Goal: Task Accomplishment & Management: Manage account settings

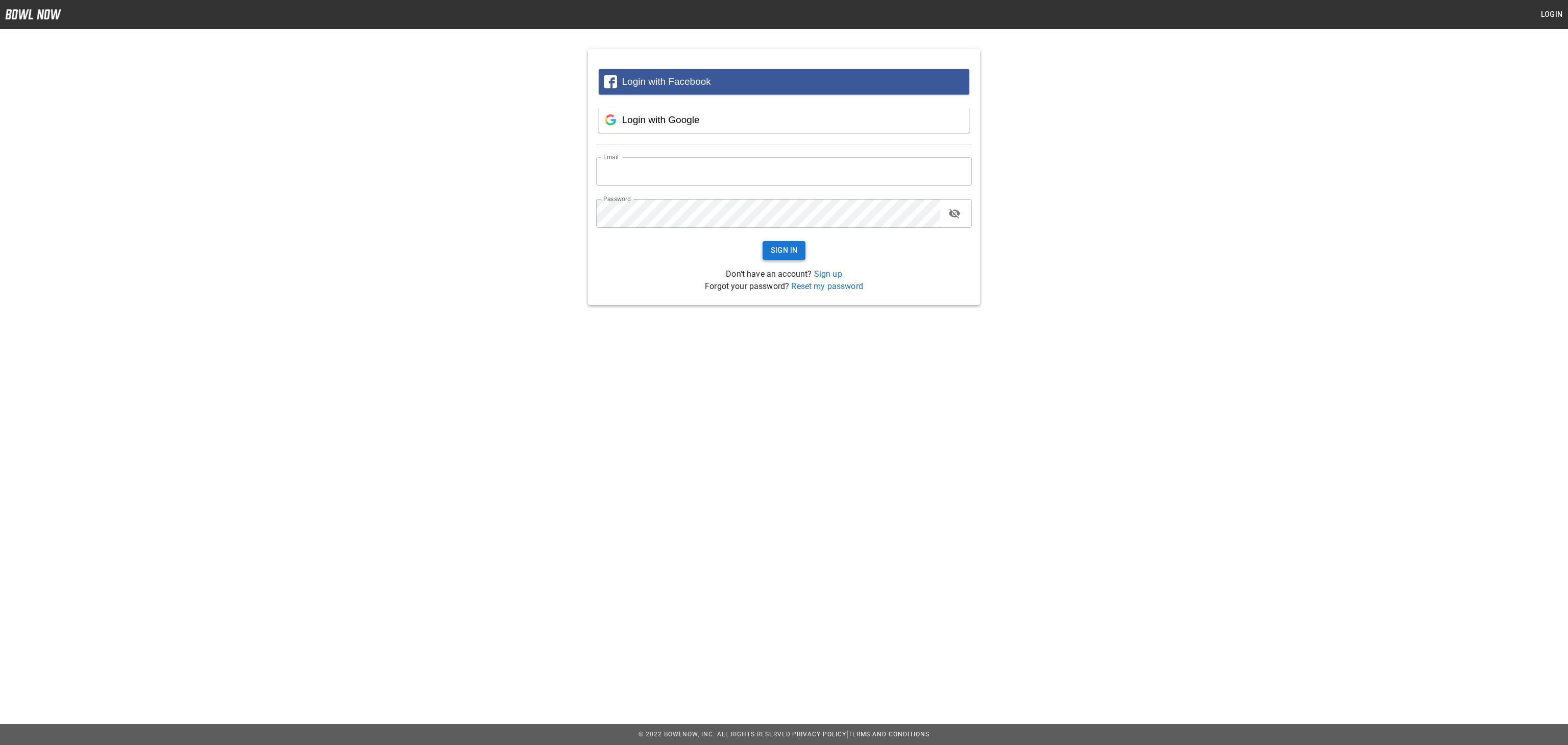
type input "**********"
click at [778, 254] on button "Sign In" at bounding box center [784, 250] width 43 height 19
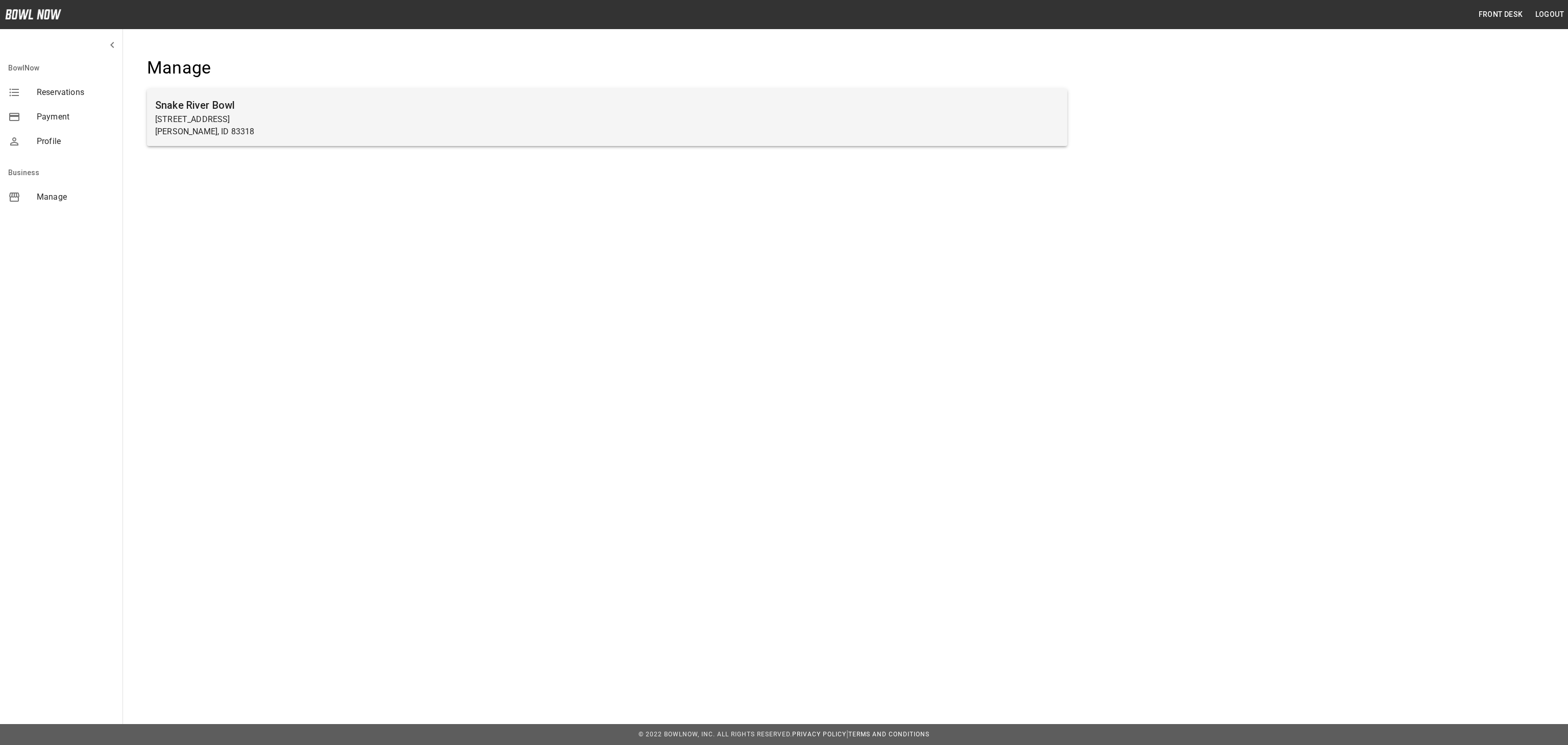
click at [738, 132] on p "Burley, ID 83318" at bounding box center [607, 132] width 904 height 12
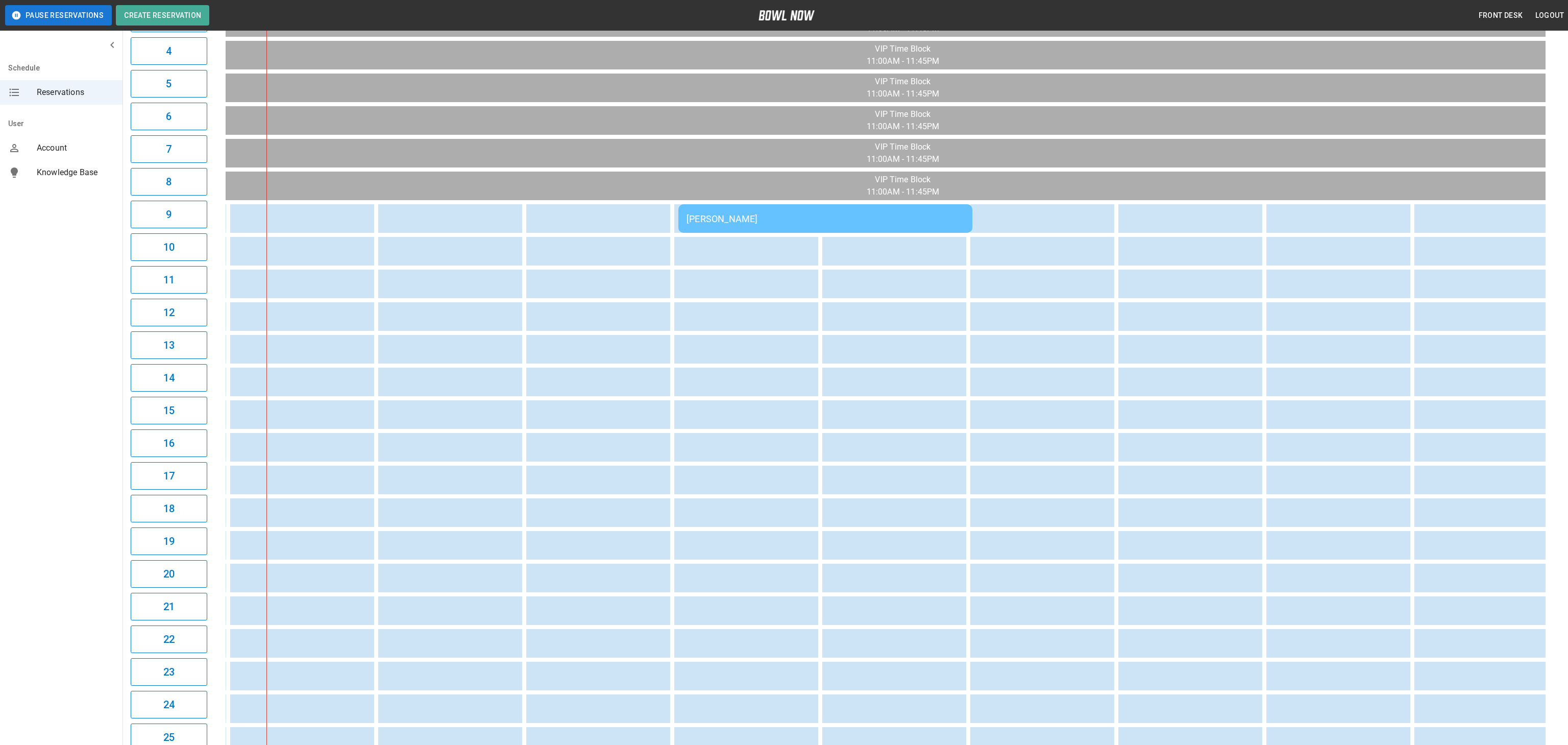
scroll to position [216, 0]
